Goal: Navigation & Orientation: Find specific page/section

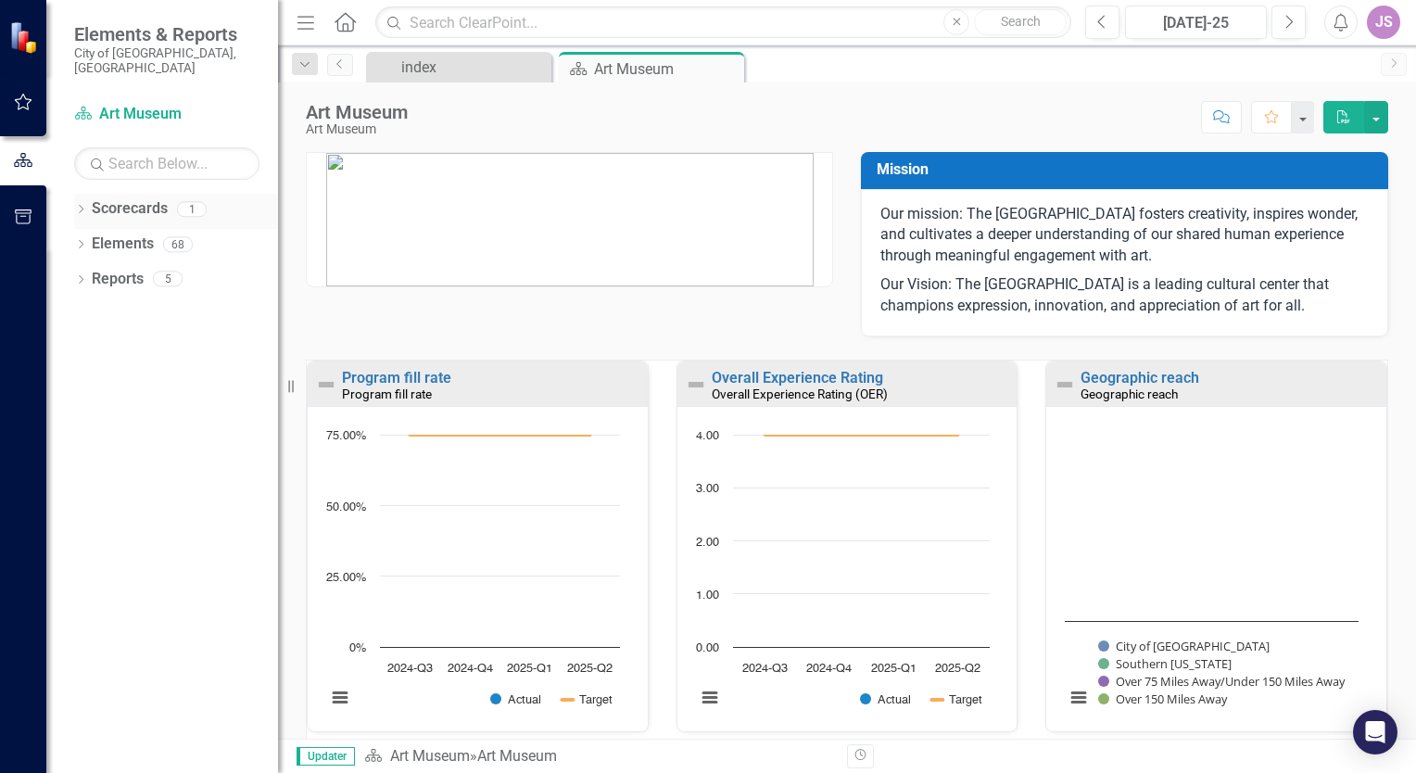
click at [136, 199] on link "Scorecards" at bounding box center [130, 208] width 76 height 21
click at [83, 206] on icon "Dropdown" at bounding box center [80, 211] width 13 height 10
click at [75, 273] on div "Dropdown" at bounding box center [80, 281] width 13 height 16
click at [92, 346] on icon "Dropdown" at bounding box center [89, 351] width 13 height 10
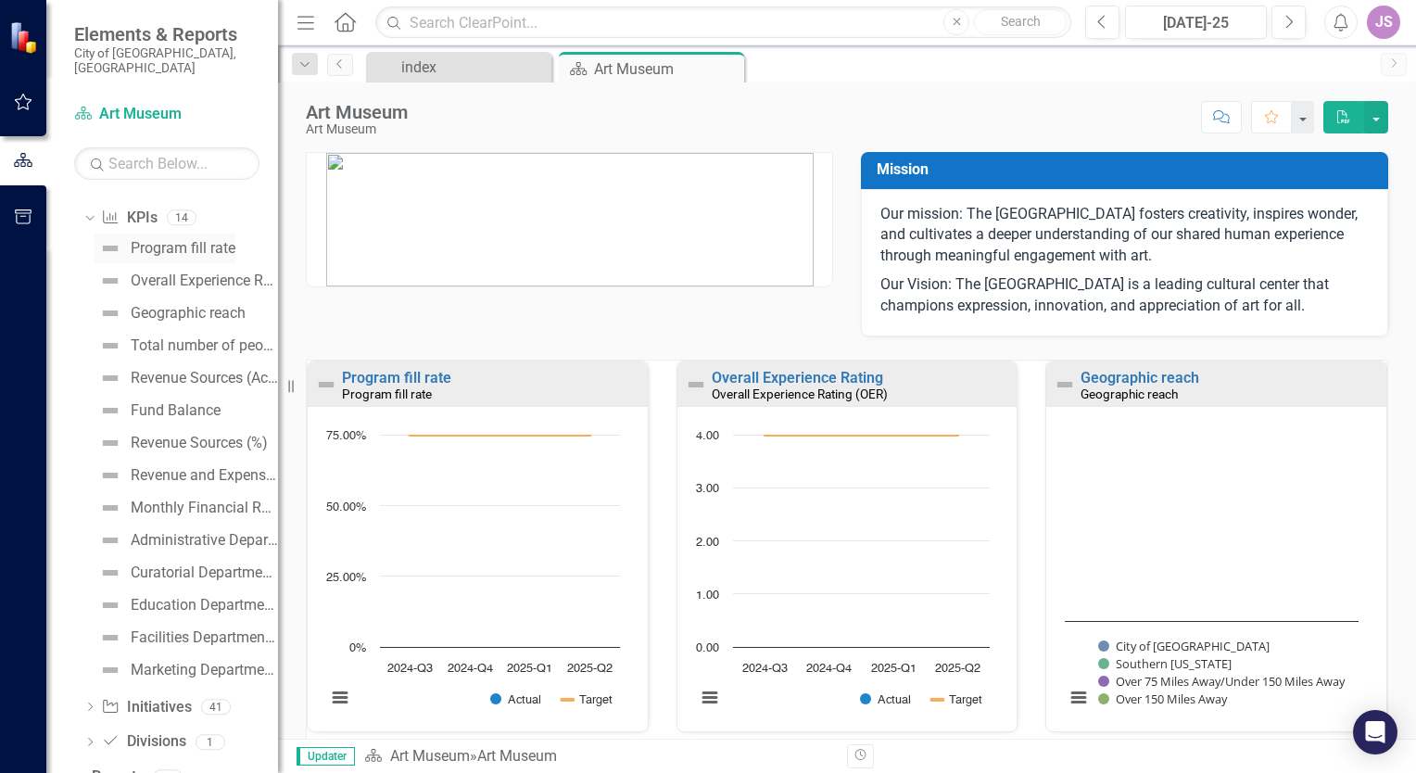
scroll to position [140, 0]
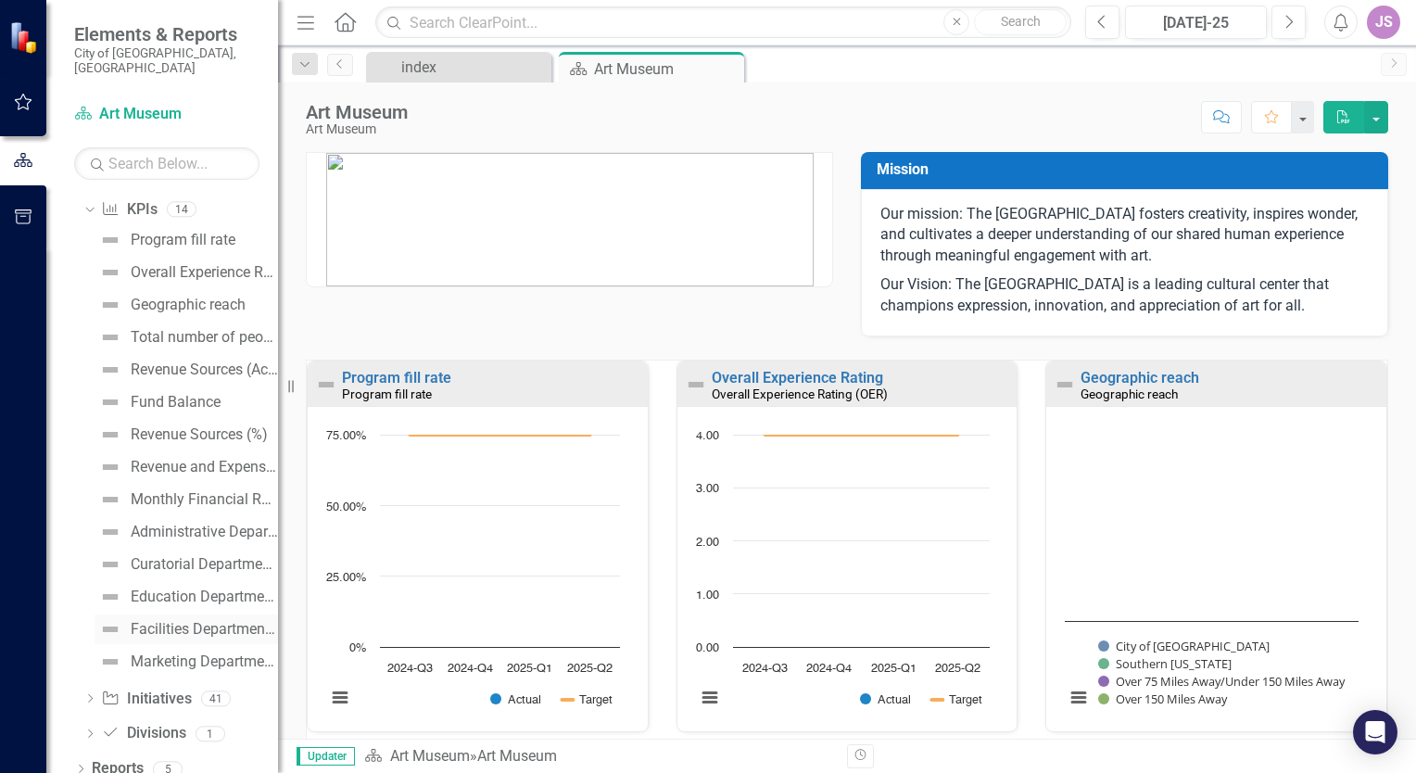
click at [151, 621] on div "Facilities Department Budget" at bounding box center [204, 629] width 147 height 17
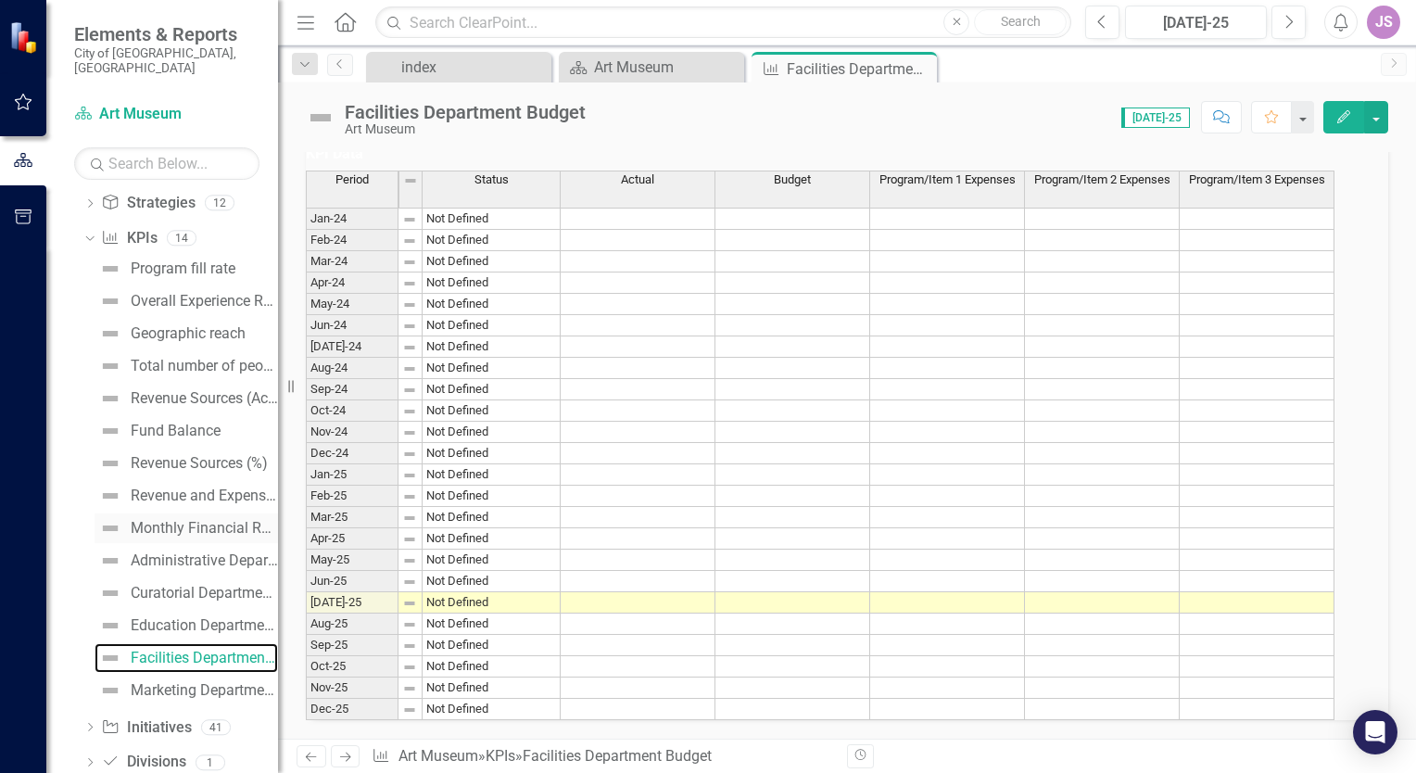
scroll to position [140, 0]
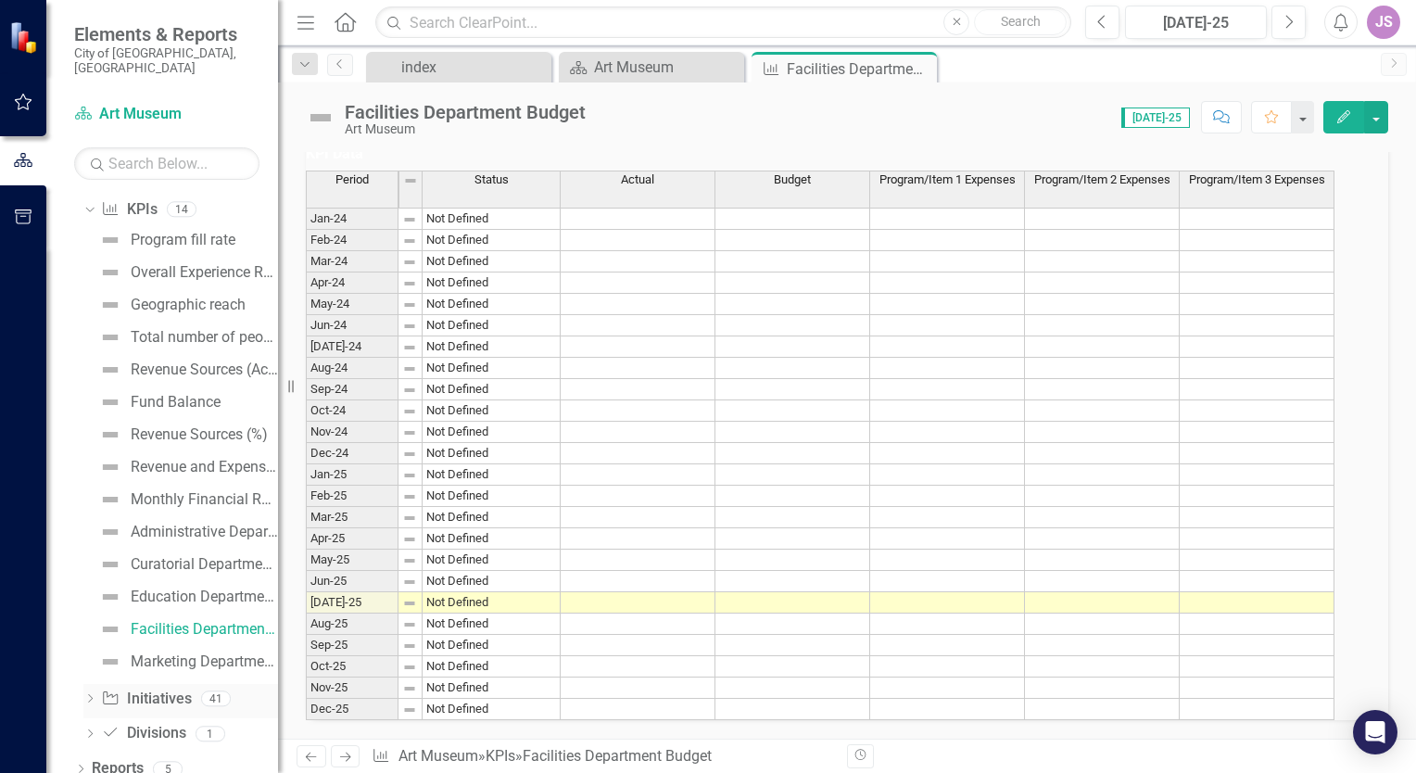
click at [92, 695] on icon "Dropdown" at bounding box center [89, 700] width 13 height 10
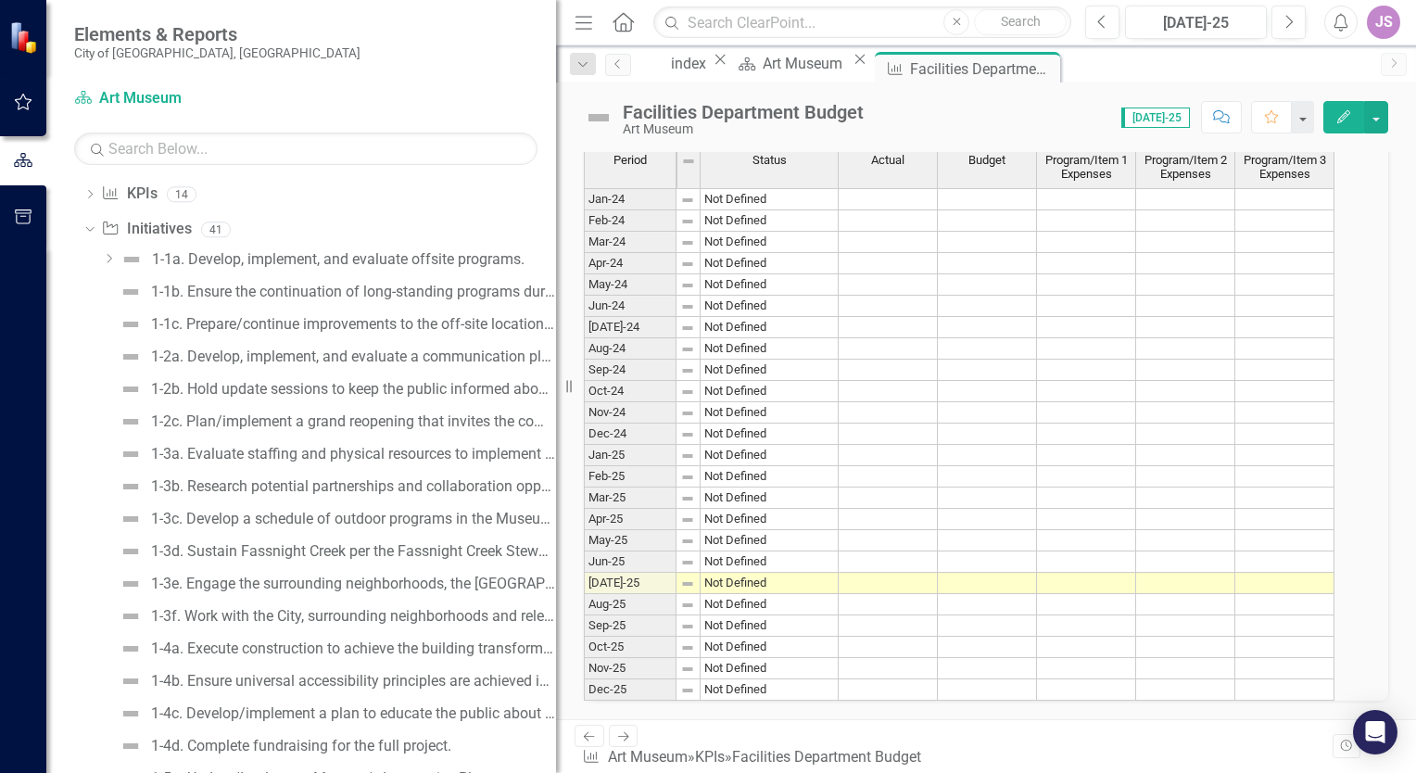
drag, startPoint x: 282, startPoint y: 619, endPoint x: 703, endPoint y: 631, distance: 421.9
click at [703, 631] on div "Elements & Reports City of [GEOGRAPHIC_DATA], [GEOGRAPHIC_DATA] Scorecard Art M…" at bounding box center [708, 386] width 1416 height 773
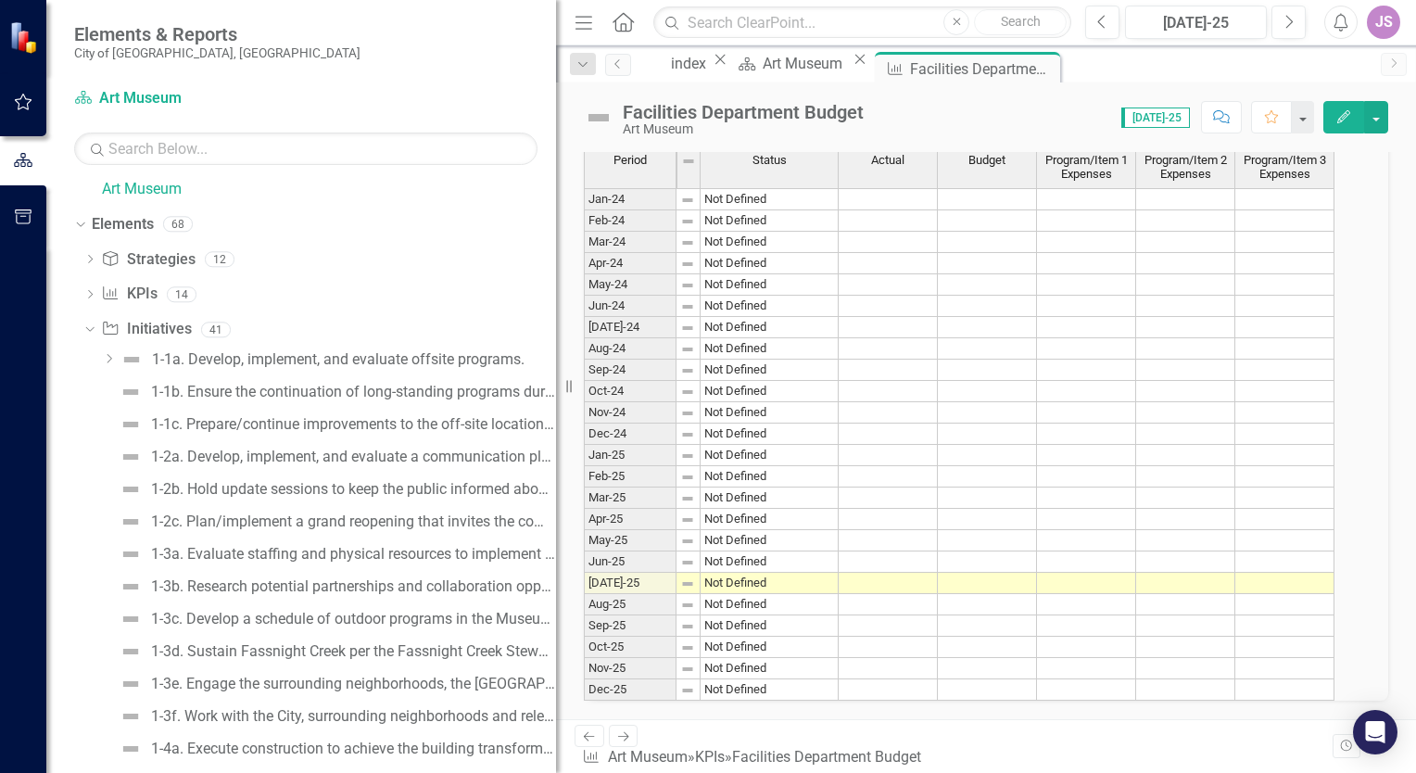
scroll to position [0, 0]
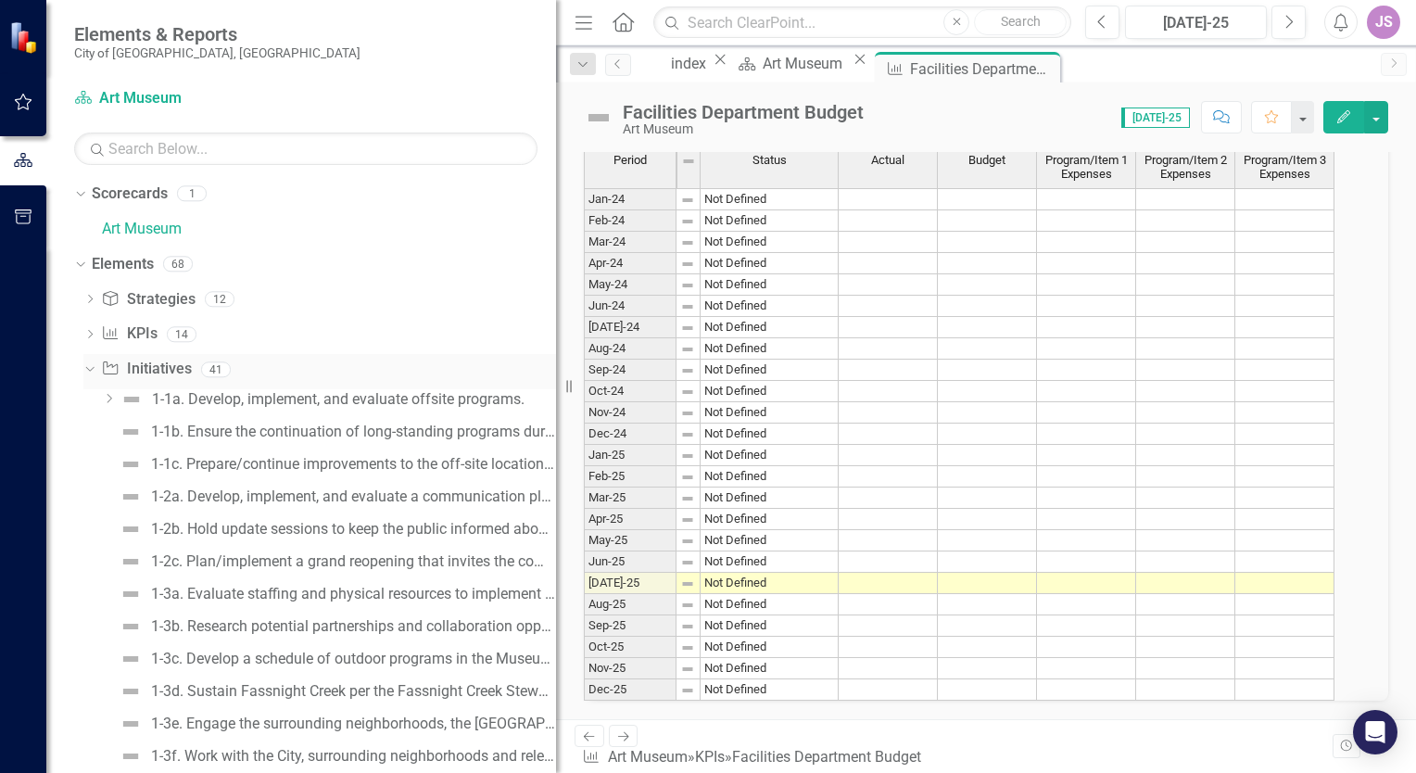
click at [89, 369] on icon "Dropdown" at bounding box center [87, 368] width 10 height 13
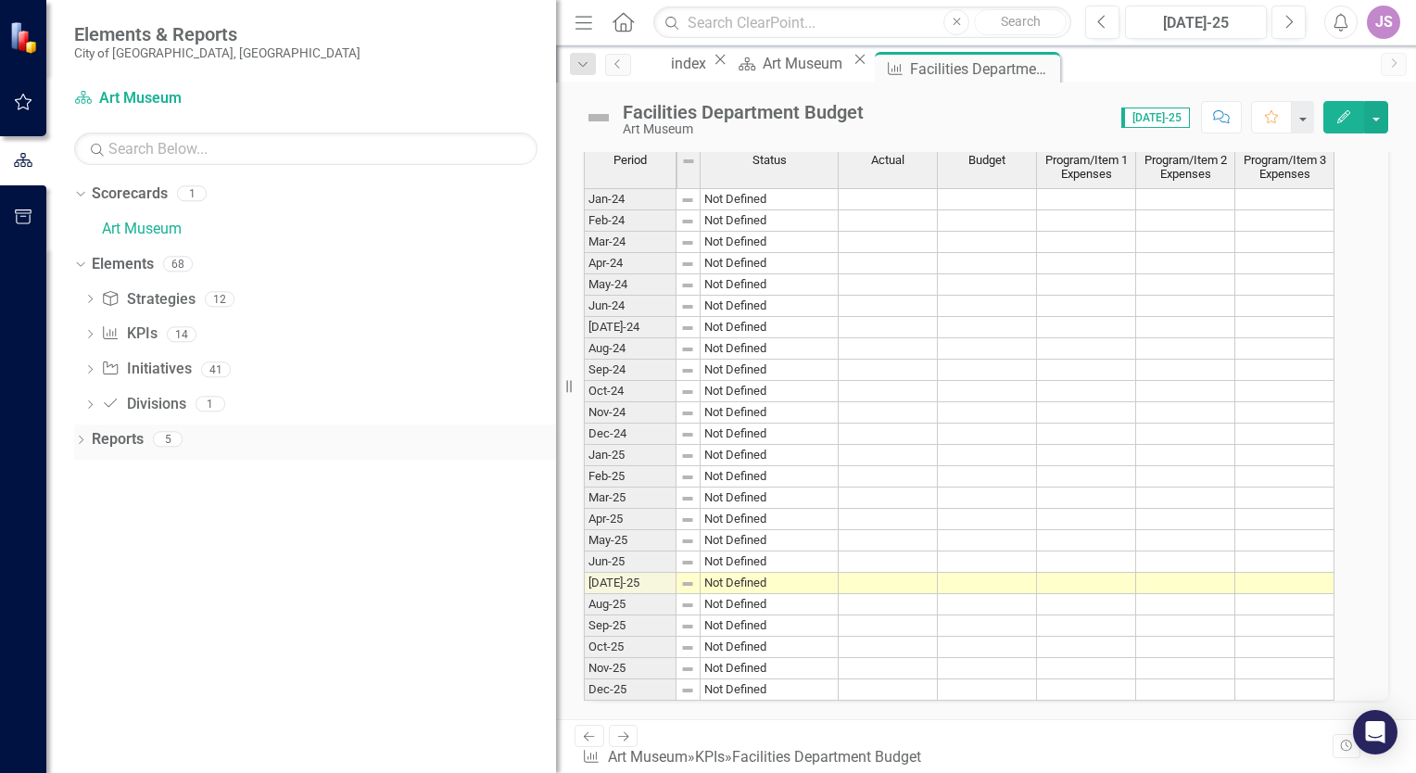
click at [76, 437] on icon "Dropdown" at bounding box center [80, 442] width 13 height 10
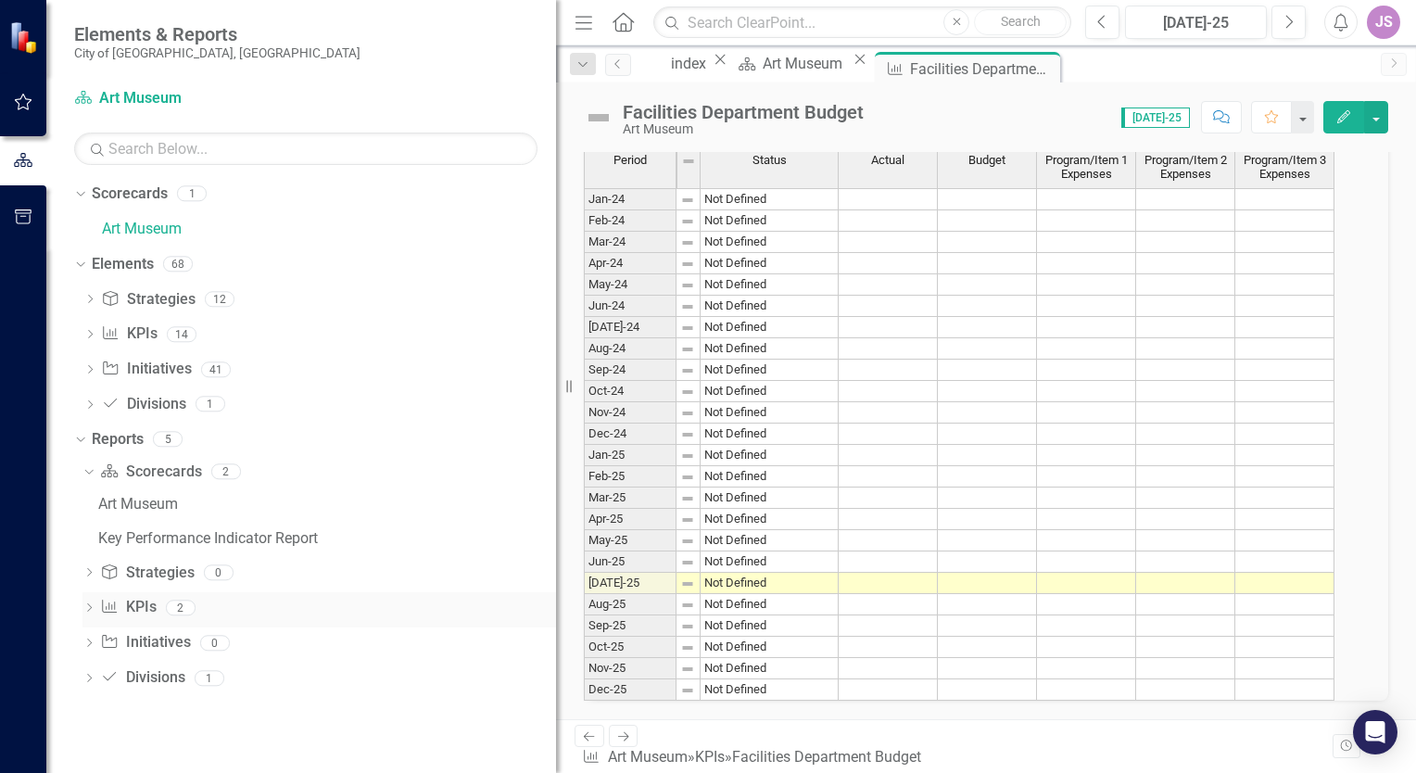
click at [83, 610] on icon "Dropdown" at bounding box center [88, 609] width 13 height 10
click at [131, 603] on div "Key Performance Indicator Dashboard" at bounding box center [327, 608] width 458 height 17
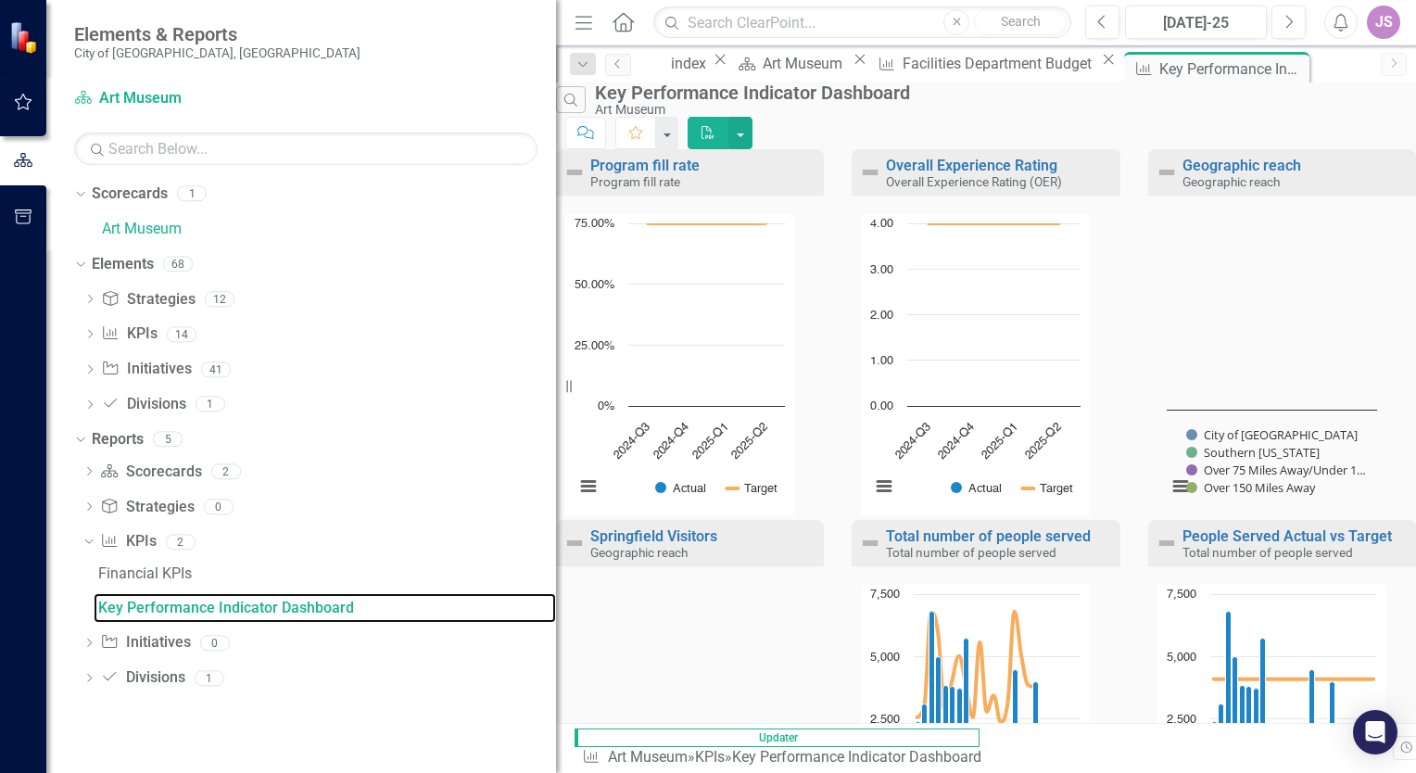
scroll to position [1046, 0]
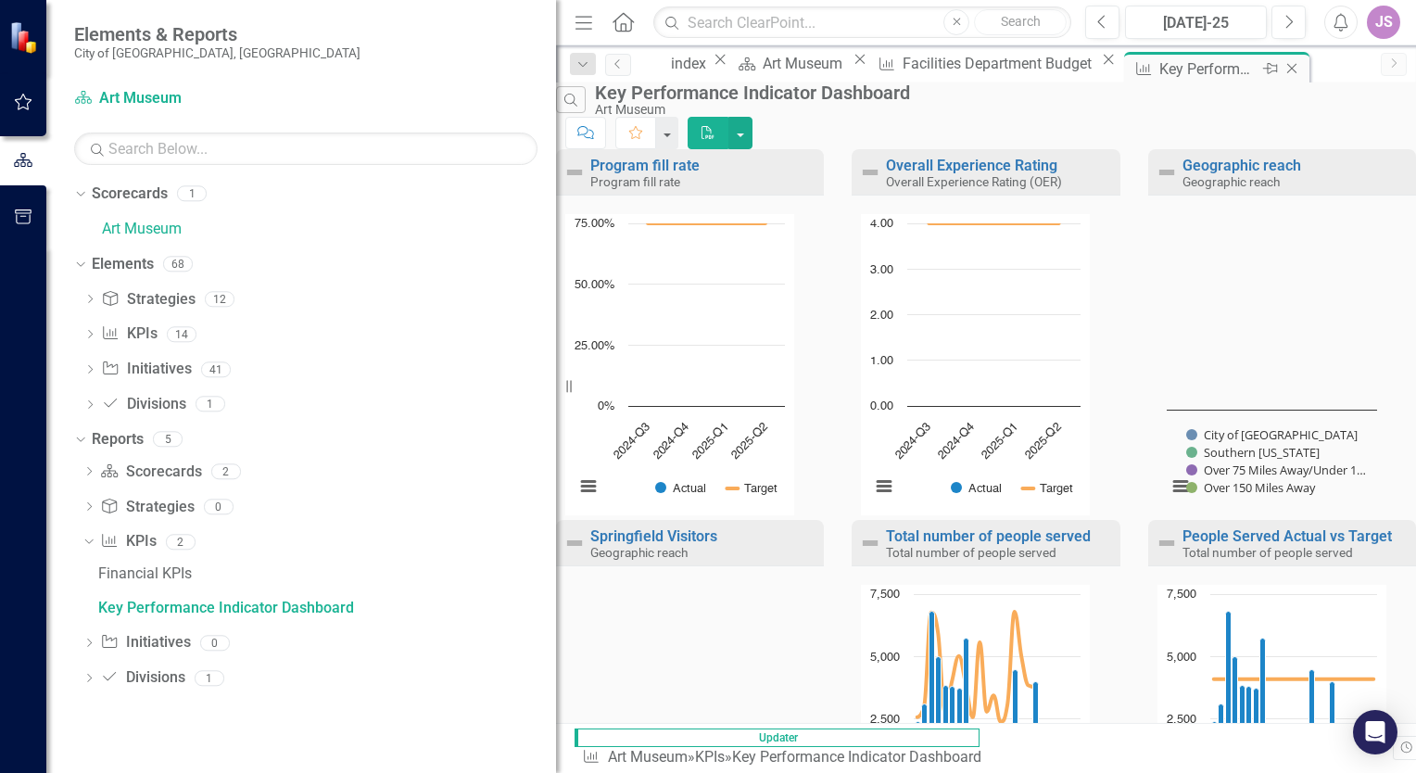
click at [1283, 69] on icon "Close" at bounding box center [1292, 68] width 19 height 15
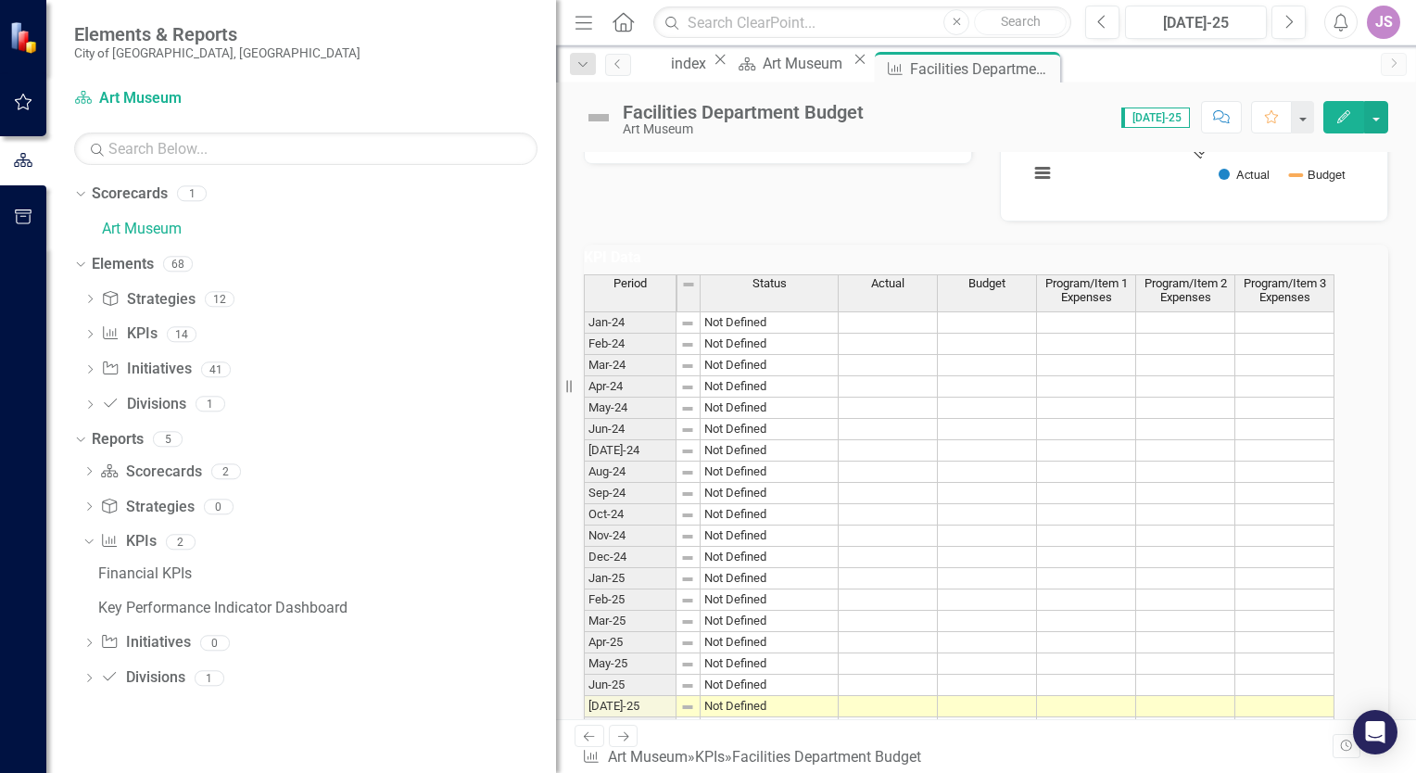
scroll to position [463, 0]
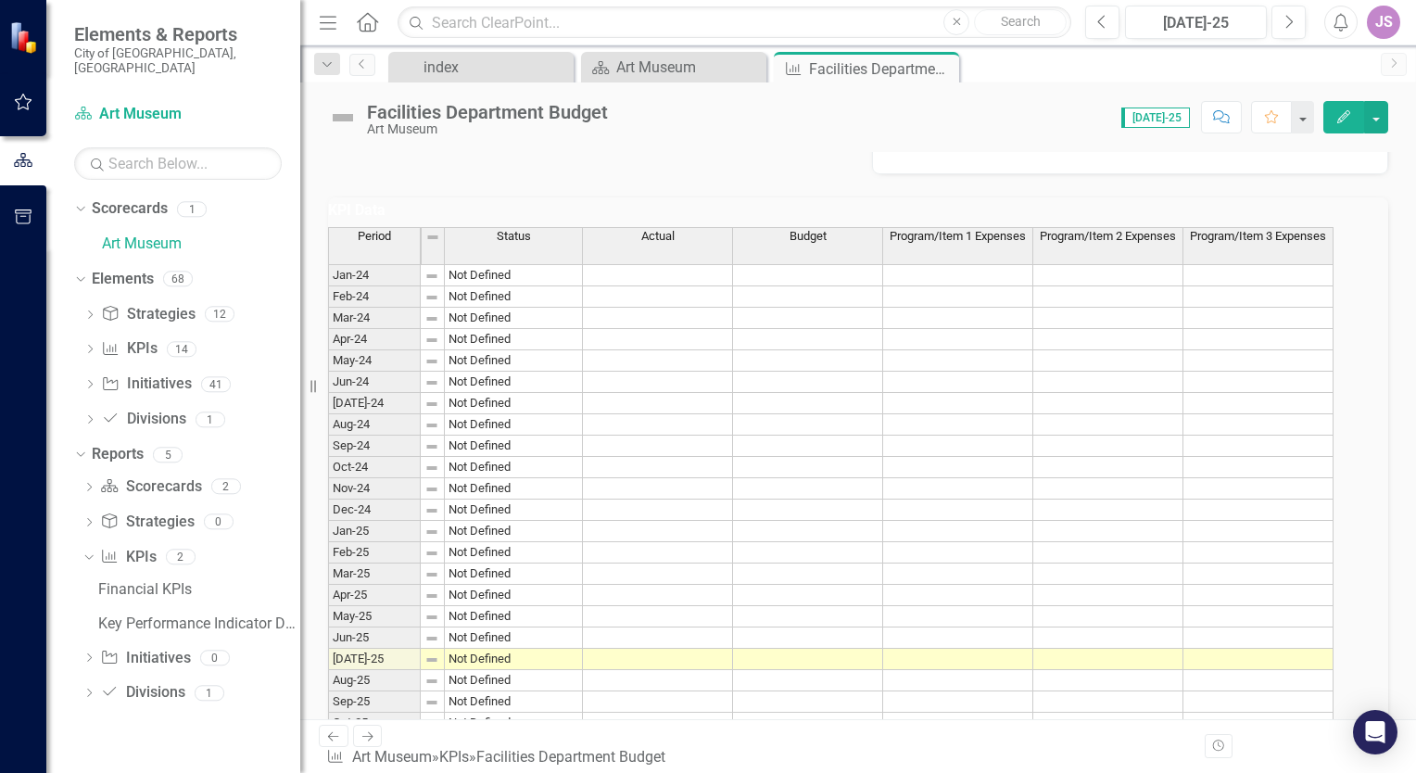
drag, startPoint x: 560, startPoint y: 414, endPoint x: 300, endPoint y: 386, distance: 261.1
click at [300, 386] on div "Resize" at bounding box center [307, 386] width 15 height 773
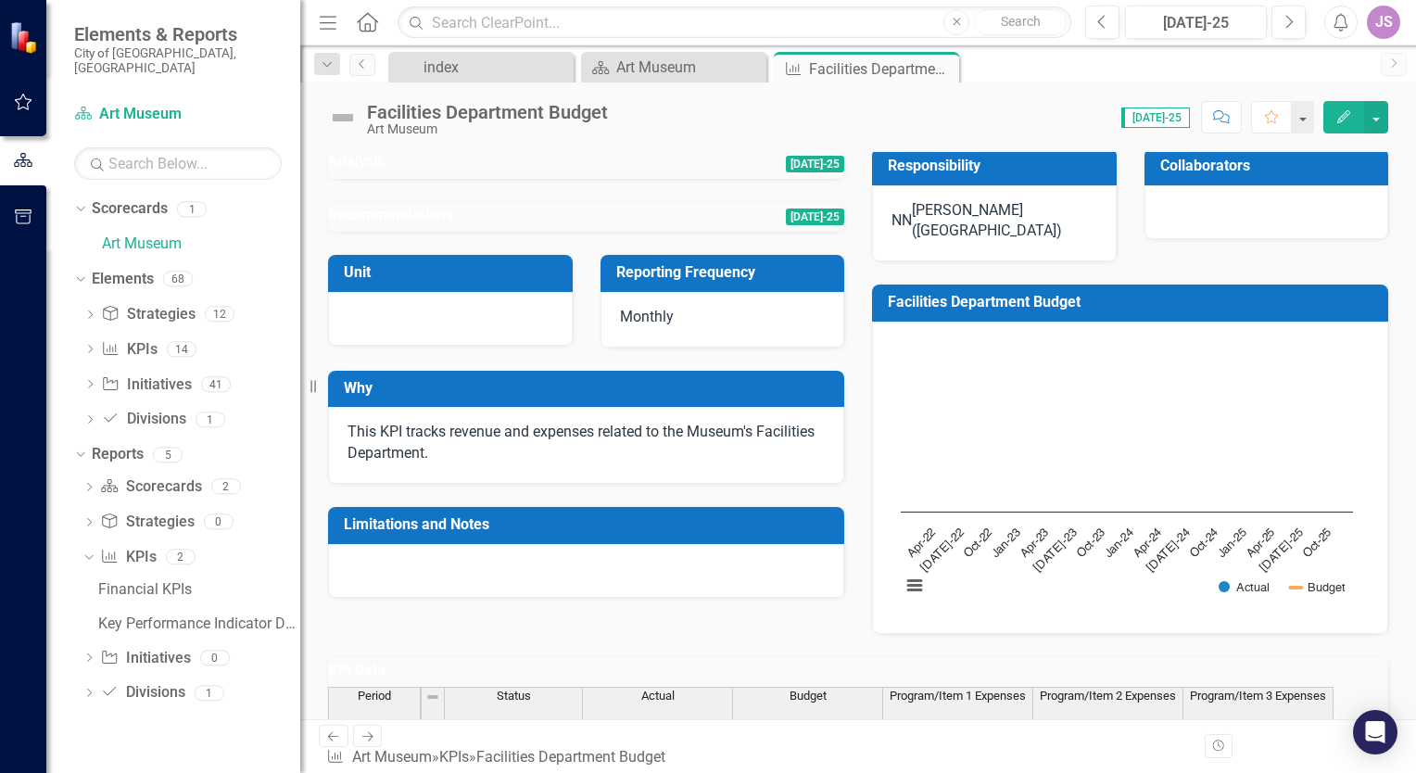
scroll to position [0, 0]
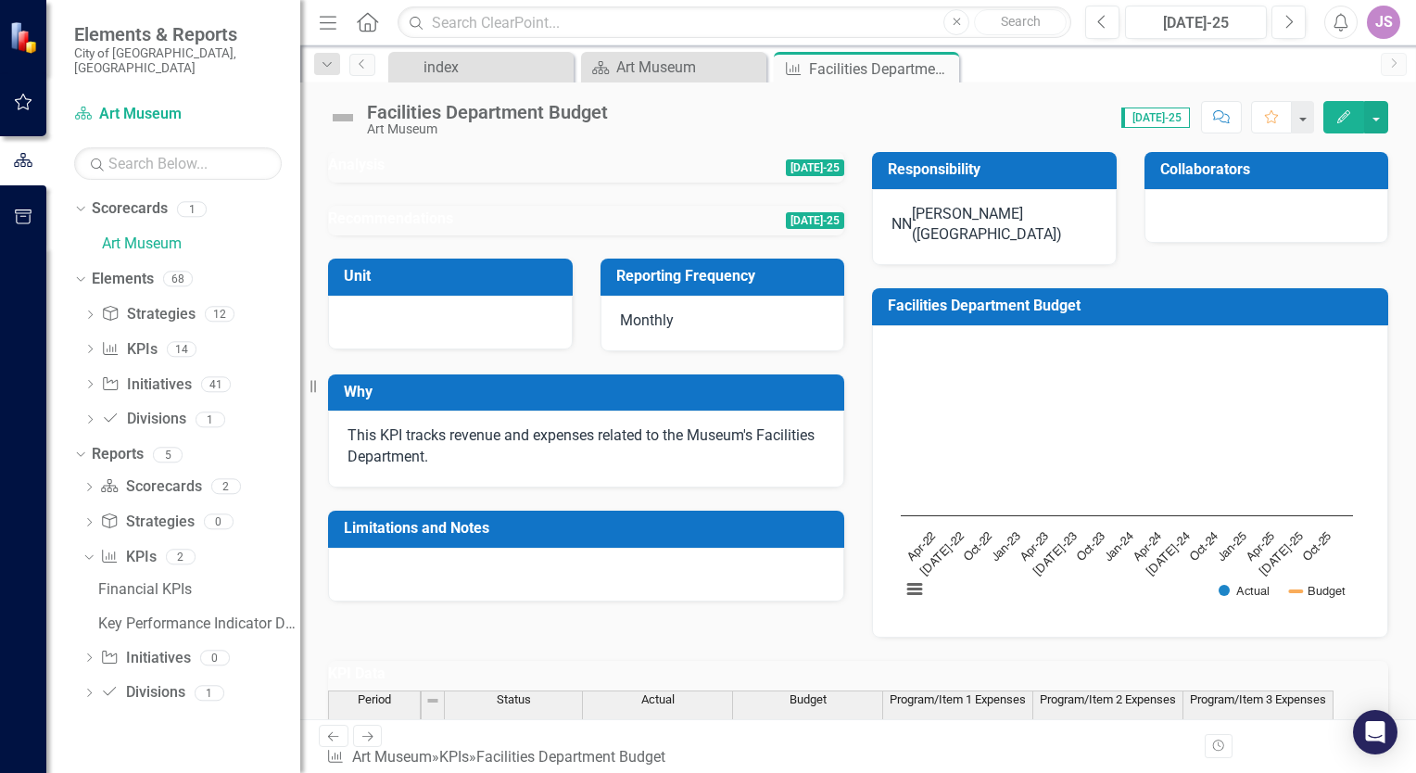
click at [491, 235] on div at bounding box center [586, 235] width 516 height 0
click at [453, 183] on div at bounding box center [586, 183] width 516 height 0
click at [1076, 242] on div "[PERSON_NAME] ([GEOGRAPHIC_DATA])" at bounding box center [1004, 225] width 185 height 43
click at [1213, 222] on div at bounding box center [1267, 216] width 245 height 54
click at [1134, 368] on rect "Interactive chart" at bounding box center [1127, 479] width 471 height 278
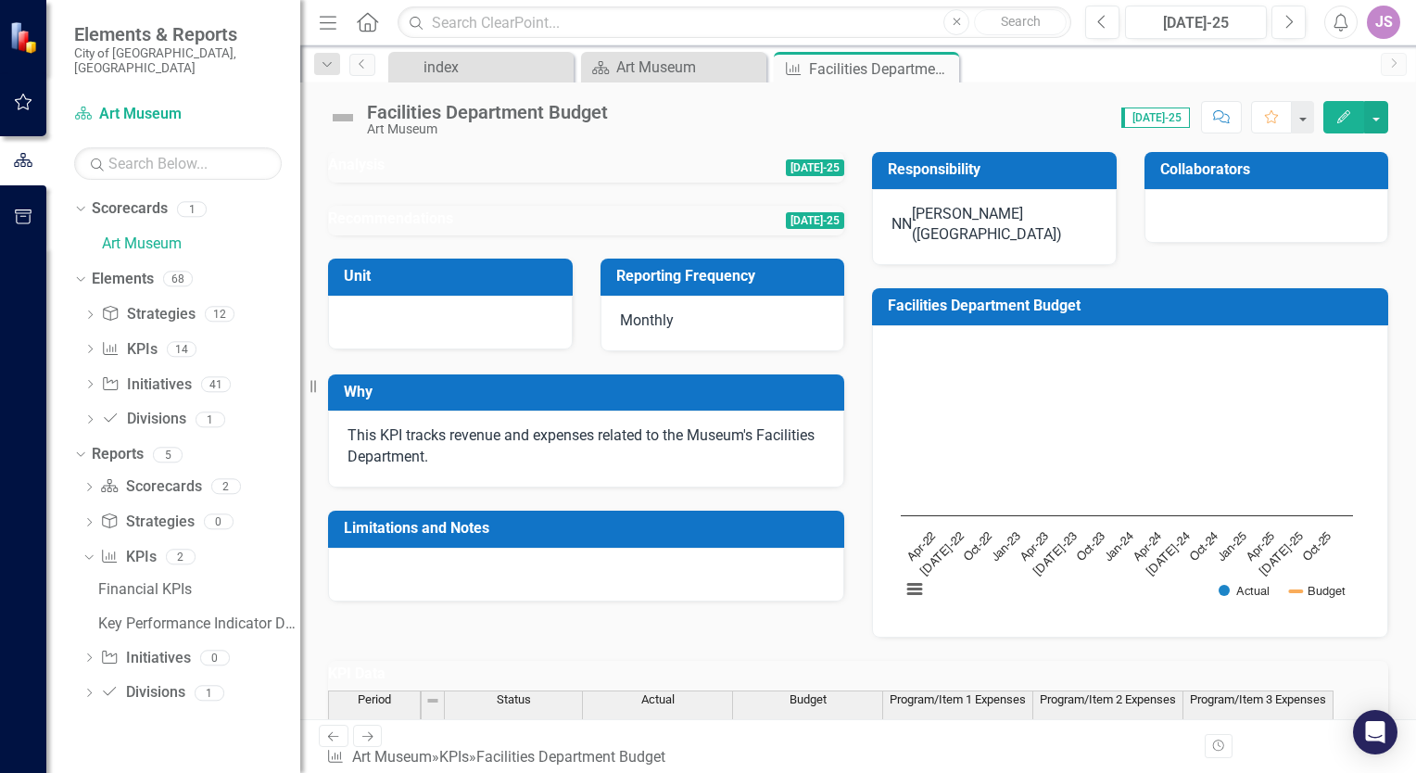
click at [1067, 484] on rect "Interactive chart" at bounding box center [1127, 479] width 471 height 278
drag, startPoint x: 123, startPoint y: 231, endPoint x: 164, endPoint y: 275, distance: 60.4
click at [123, 234] on link "Art Museum" at bounding box center [201, 244] width 198 height 21
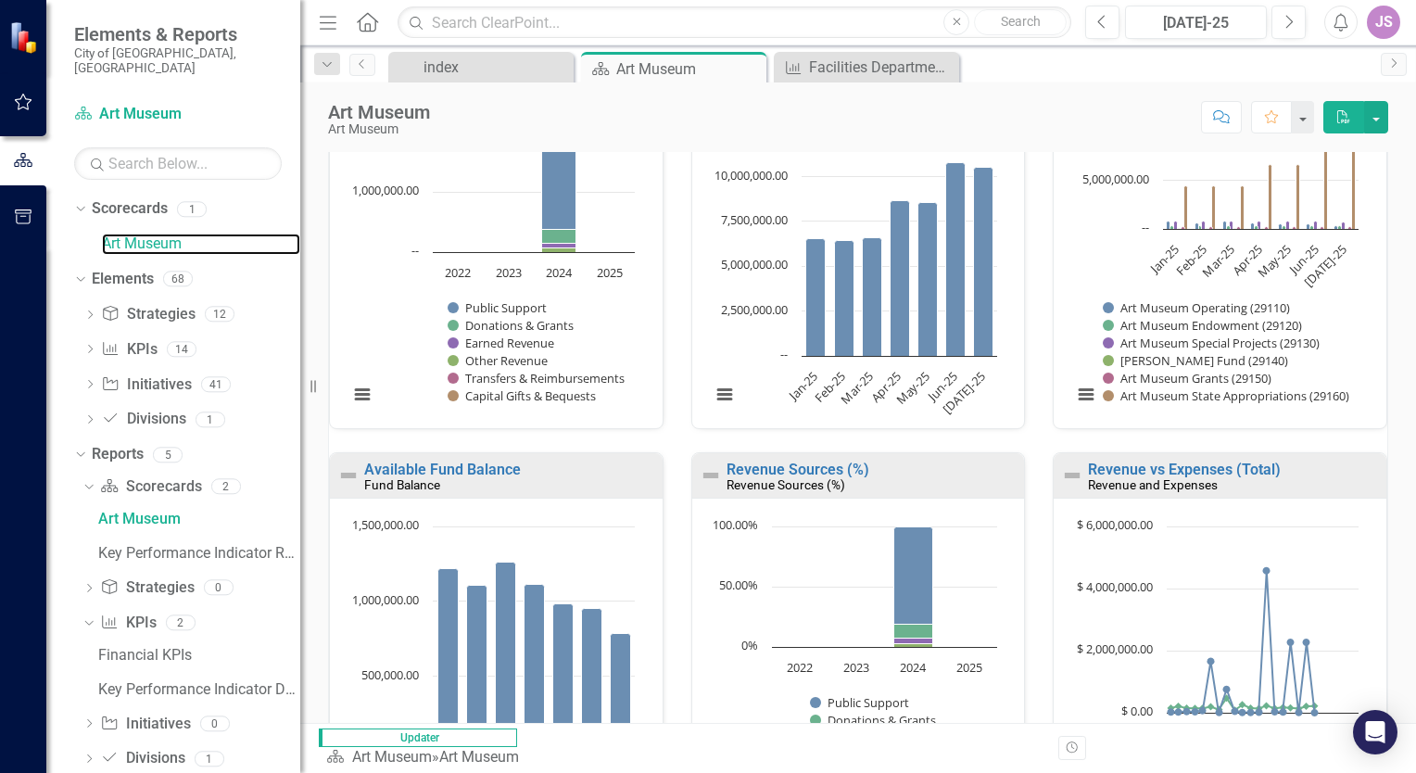
scroll to position [1263, 0]
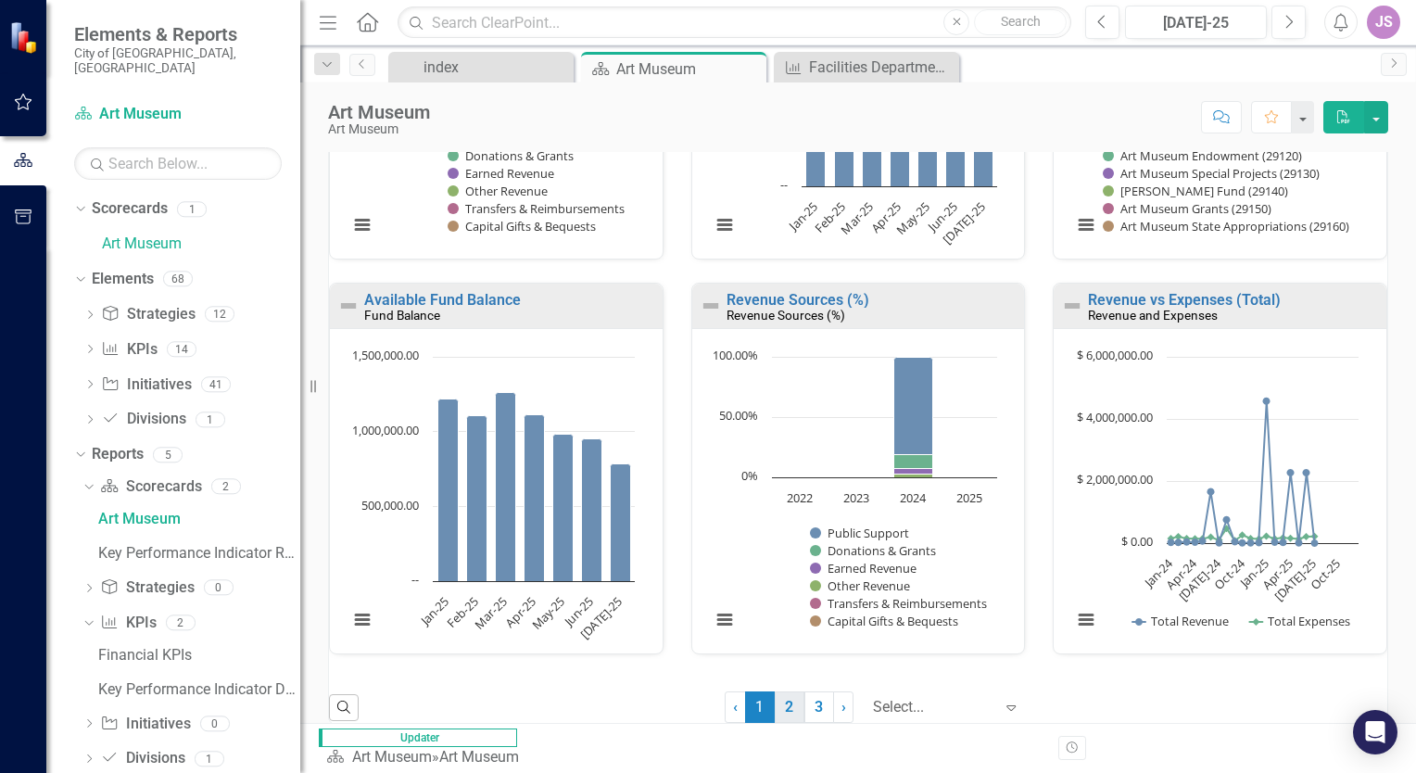
click at [775, 699] on link "2" at bounding box center [790, 707] width 30 height 32
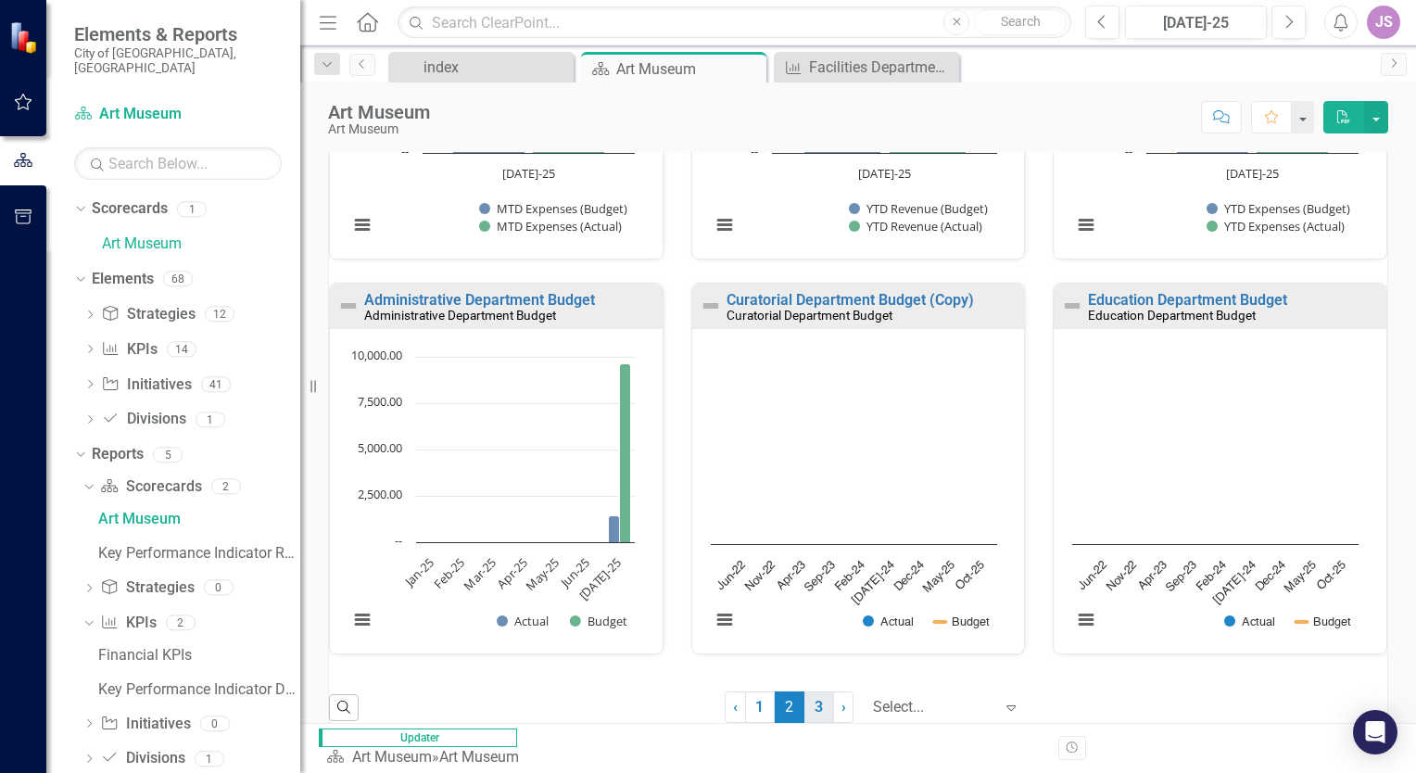
click at [805, 706] on link "3" at bounding box center [820, 707] width 30 height 32
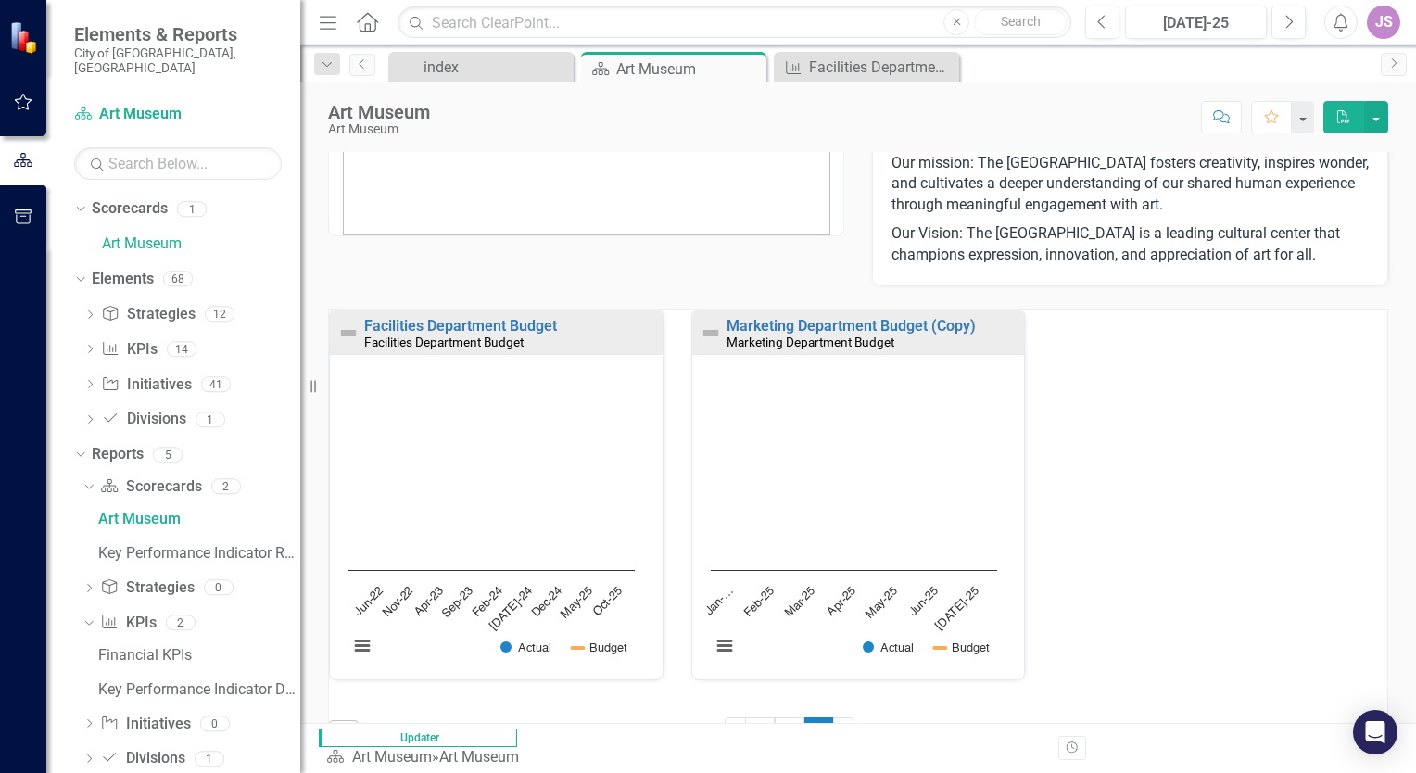
scroll to position [79, 0]
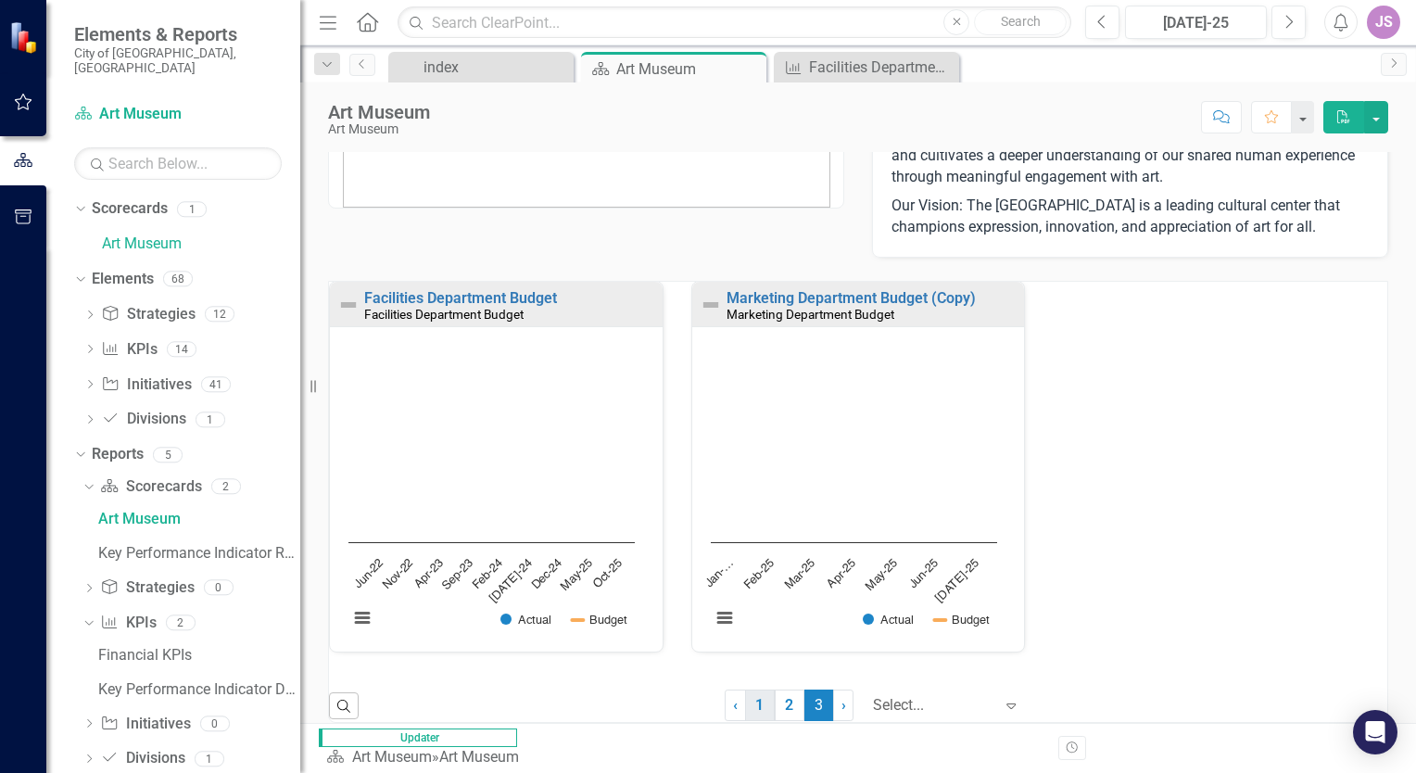
click at [754, 703] on link "1" at bounding box center [760, 706] width 30 height 32
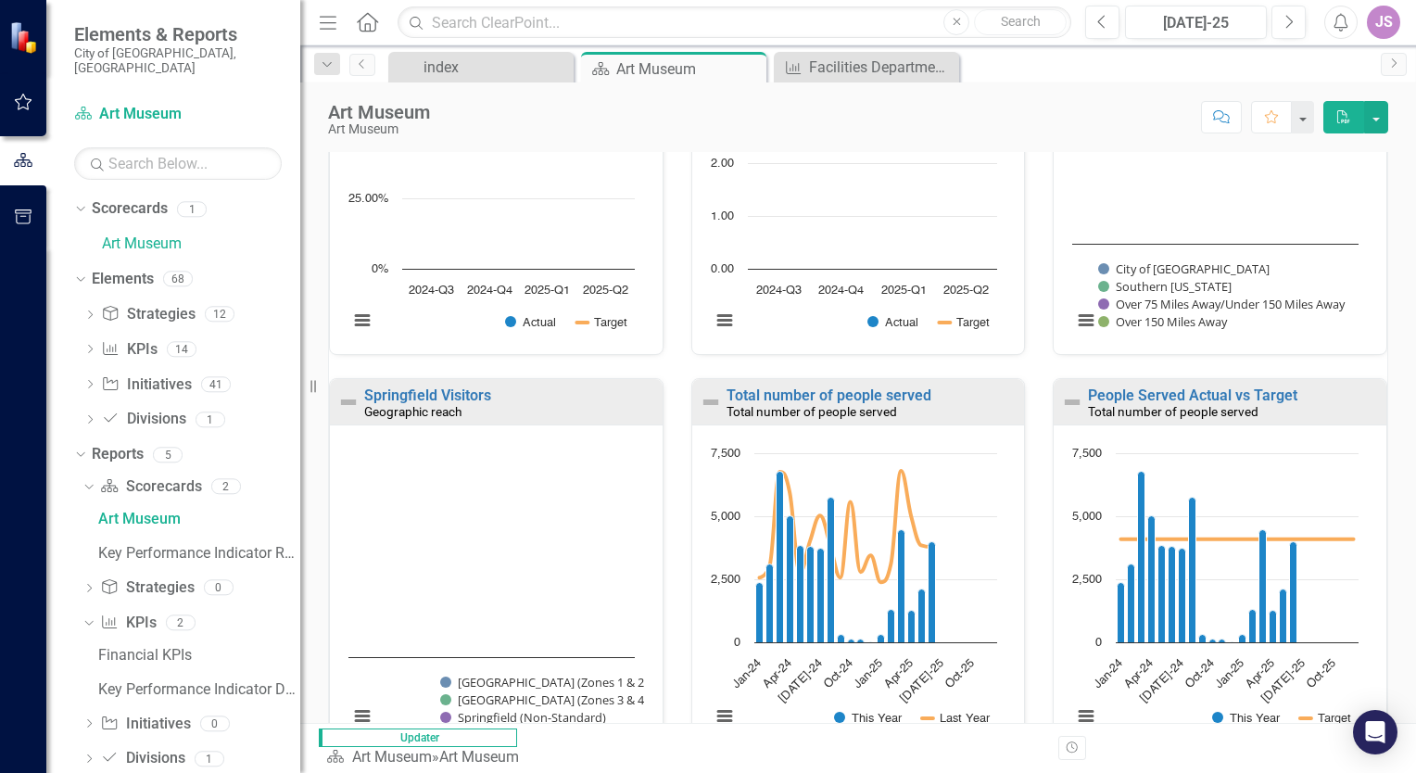
scroll to position [542, 0]
